Goal: Navigation & Orientation: Find specific page/section

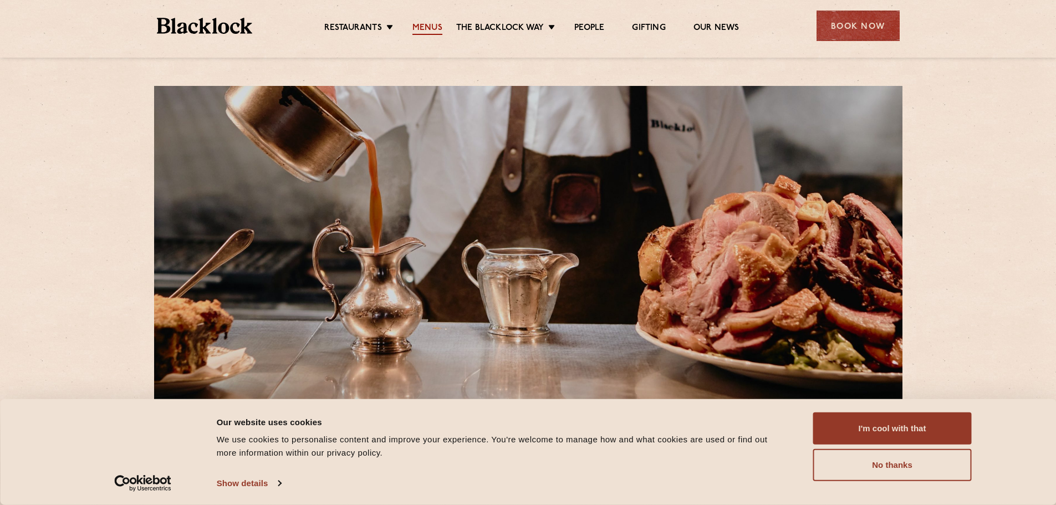
click at [434, 29] on link "Menus" at bounding box center [427, 29] width 30 height 12
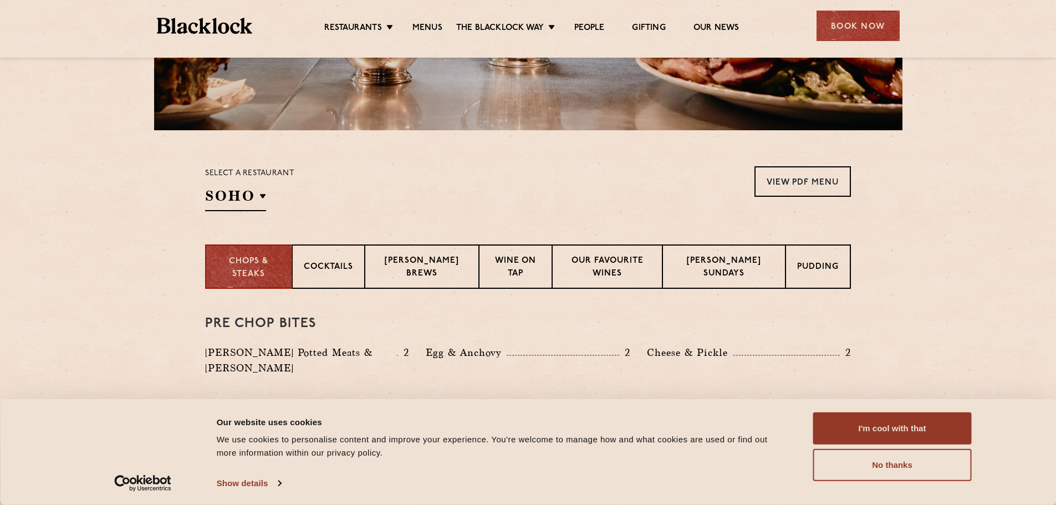
scroll to position [277, 0]
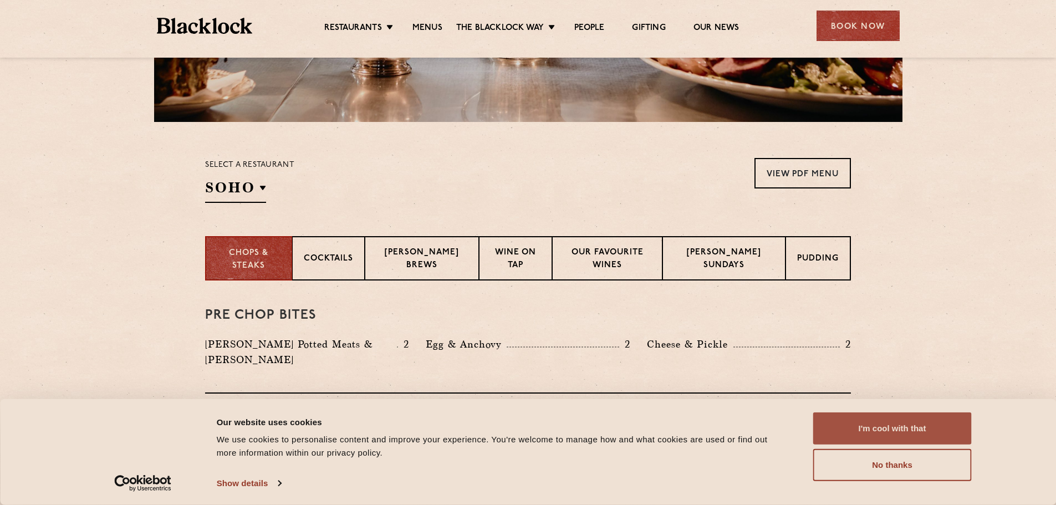
click at [900, 427] on button "I'm cool with that" at bounding box center [892, 428] width 158 height 32
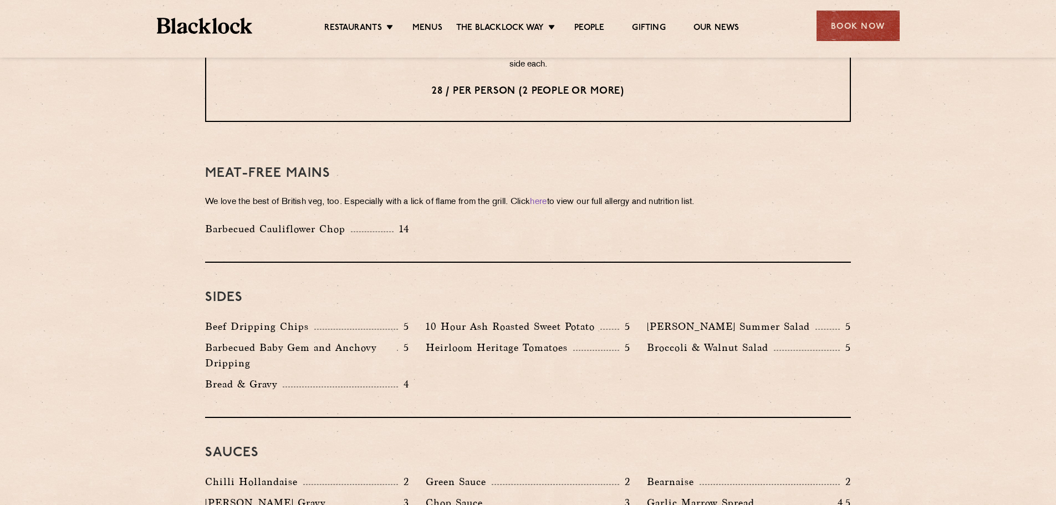
scroll to position [1662, 0]
